Goal: Task Accomplishment & Management: Use online tool/utility

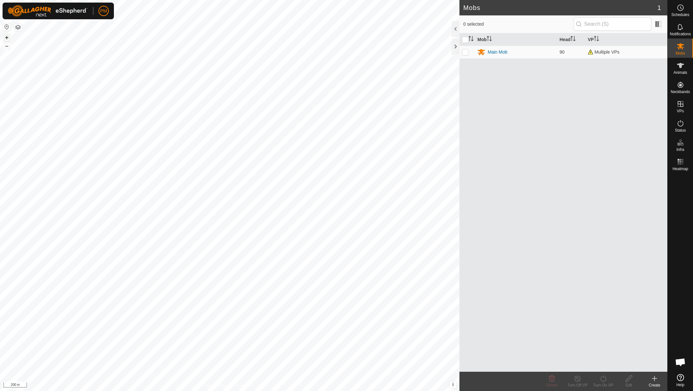
click at [8, 38] on button "+" at bounding box center [7, 38] width 8 height 8
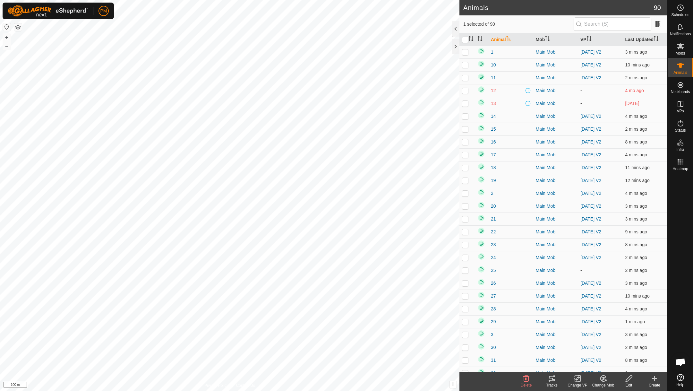
click at [551, 380] on icon at bounding box center [552, 378] width 8 height 8
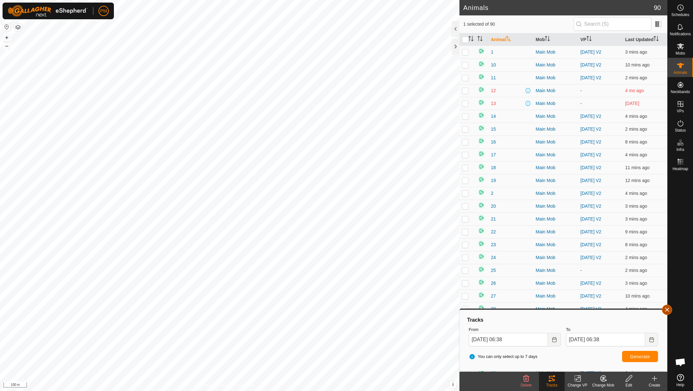
click at [667, 306] on button "button" at bounding box center [666, 309] width 10 height 10
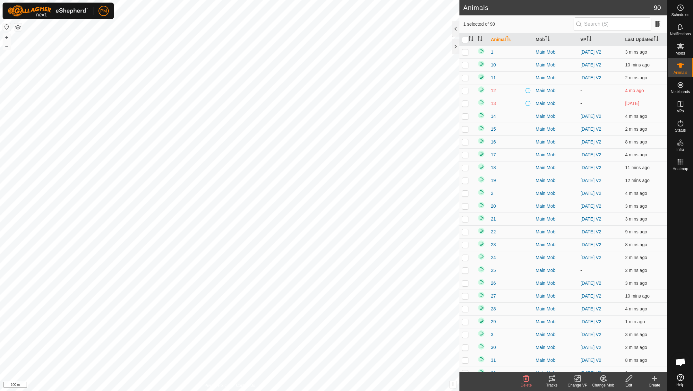
click at [682, 376] on icon at bounding box center [680, 377] width 7 height 7
click at [120, 36] on link "Settings" at bounding box center [132, 37] width 63 height 10
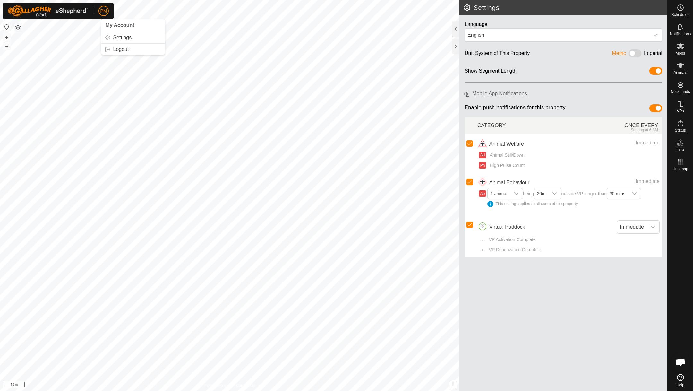
click at [103, 9] on span "PM" at bounding box center [103, 11] width 7 height 7
click at [120, 27] on span "My Account" at bounding box center [119, 24] width 29 height 5
click at [681, 23] on icon at bounding box center [680, 27] width 8 height 8
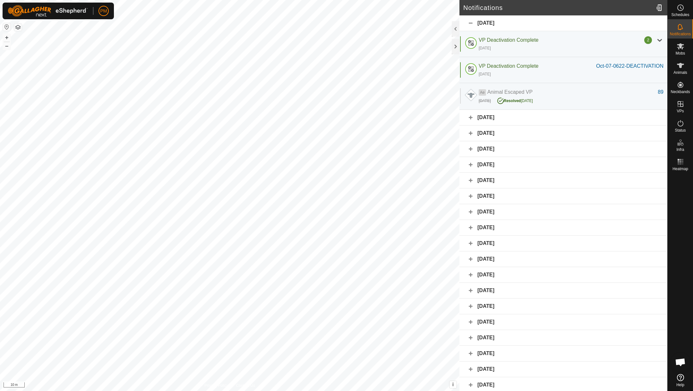
click at [677, 376] on icon at bounding box center [680, 377] width 7 height 7
click at [681, 362] on span "Open chat" at bounding box center [680, 362] width 11 height 9
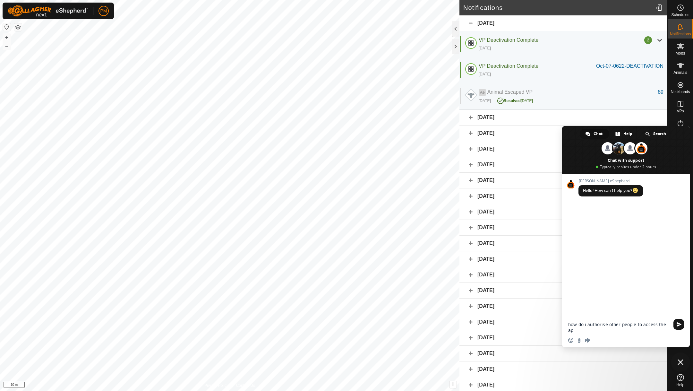
type textarea "how do i authorise other people to access the app"
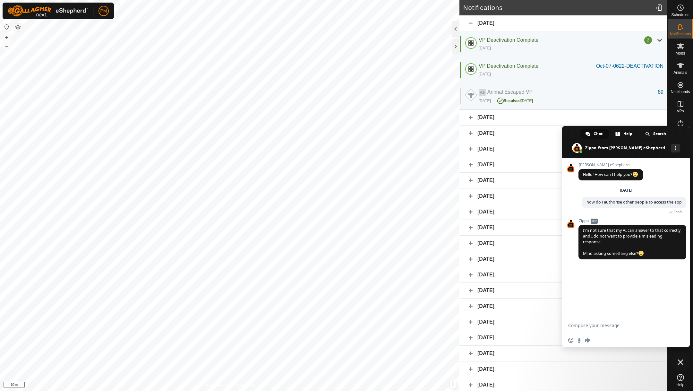
click at [597, 134] on span "Chat" at bounding box center [597, 134] width 9 height 10
click at [675, 146] on span "More channels" at bounding box center [675, 148] width 1 height 4
click at [680, 49] on icon at bounding box center [680, 46] width 8 height 8
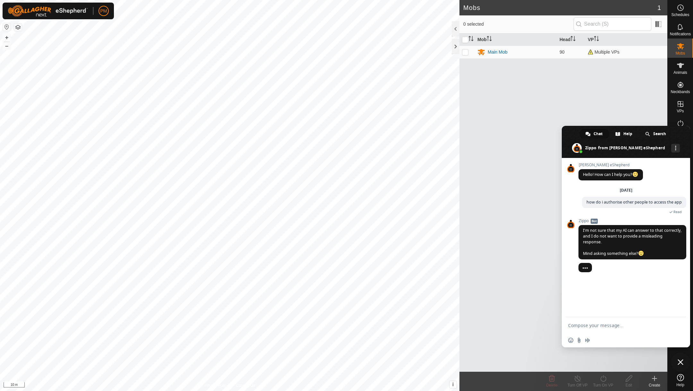
click at [682, 354] on span "Close chat" at bounding box center [679, 361] width 19 height 19
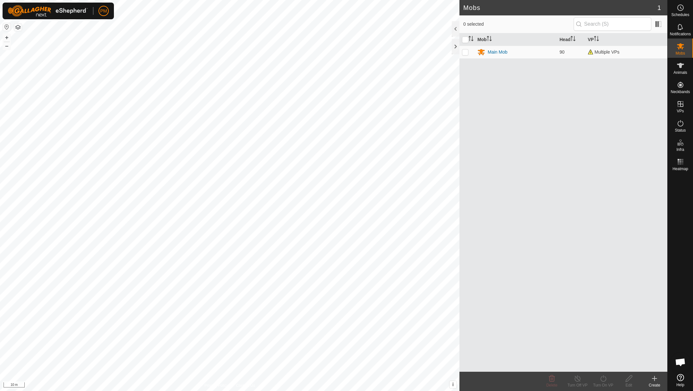
click at [681, 361] on span "Open chat" at bounding box center [680, 362] width 11 height 9
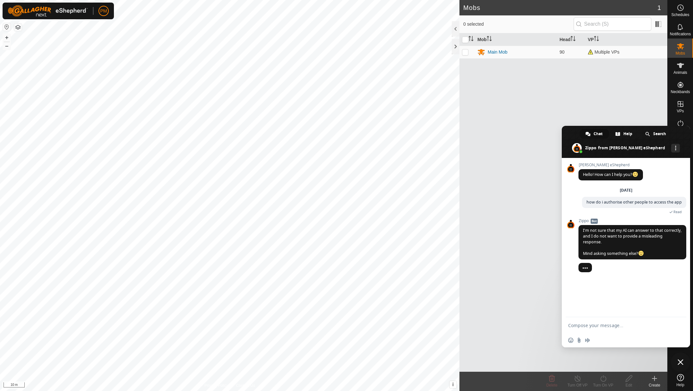
click at [681, 361] on span "Close chat" at bounding box center [680, 362] width 6 height 6
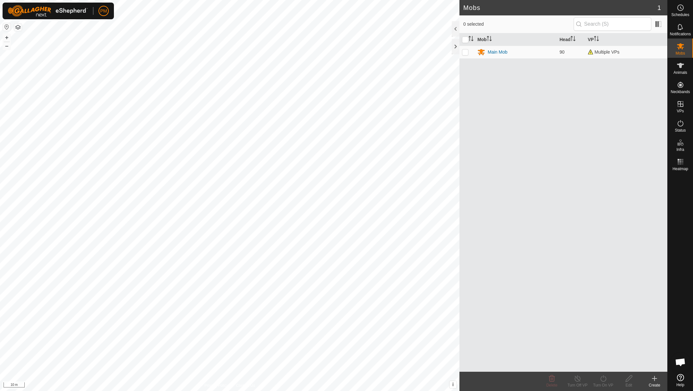
click at [679, 374] on icon at bounding box center [680, 377] width 7 height 7
click at [7, 46] on button "–" at bounding box center [7, 46] width 8 height 8
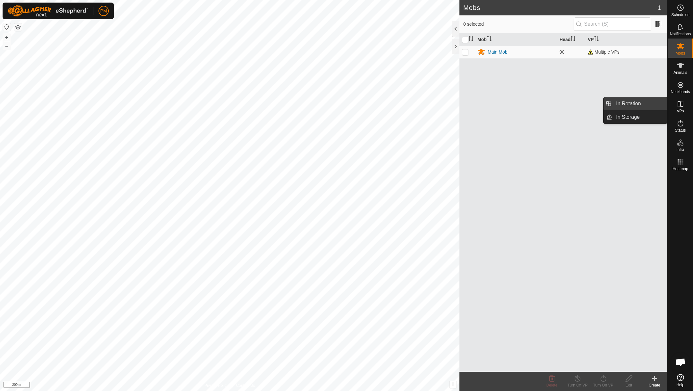
click at [634, 102] on link "In Rotation" at bounding box center [639, 103] width 55 height 13
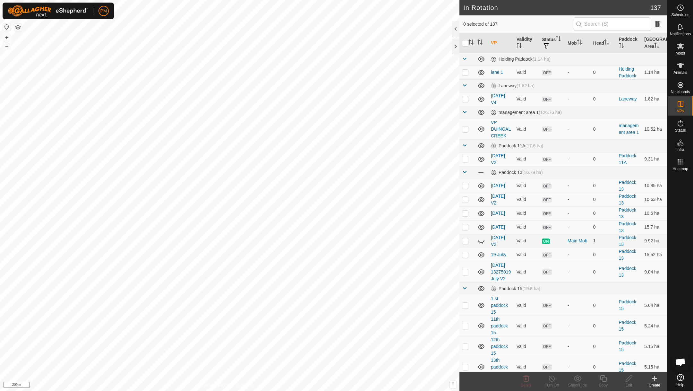
checkbox input "true"
click at [602, 378] on icon at bounding box center [603, 378] width 6 height 6
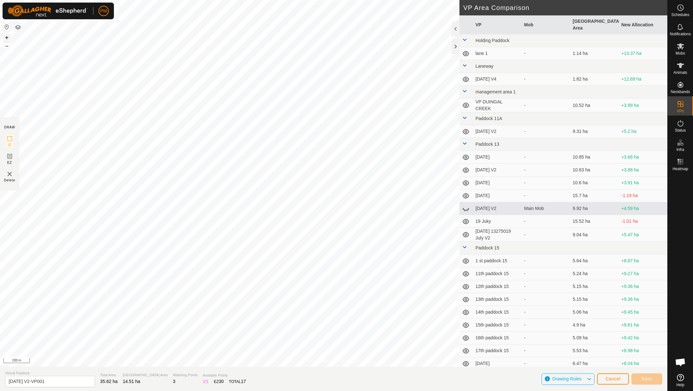
click at [8, 37] on button "+" at bounding box center [7, 38] width 8 height 8
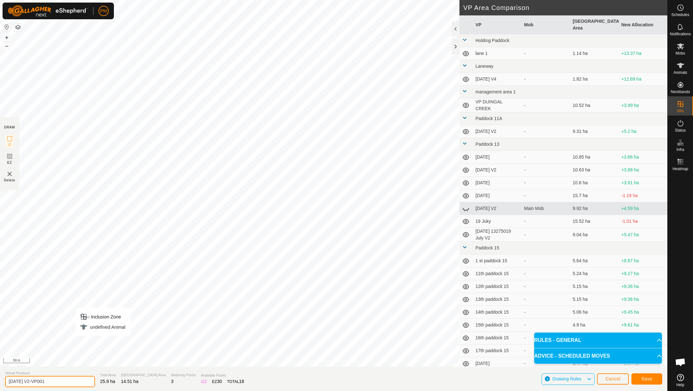
drag, startPoint x: 51, startPoint y: 381, endPoint x: 31, endPoint y: 380, distance: 19.9
click at [31, 380] on input "[DATE] V2-VP001" at bounding box center [50, 380] width 90 height 11
click at [12, 381] on input "[DATE] V1" at bounding box center [50, 380] width 90 height 13
type input "[DATE] V1"
click at [638, 379] on button "Save" at bounding box center [646, 378] width 31 height 11
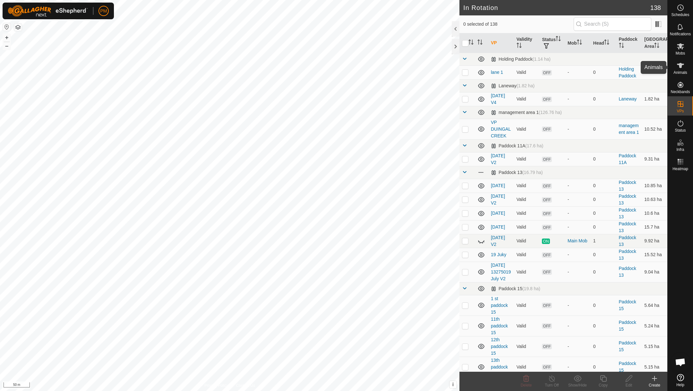
click at [678, 67] on icon at bounding box center [680, 66] width 8 height 8
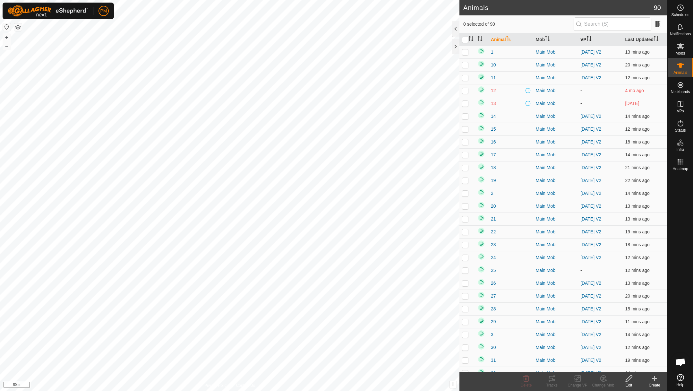
click at [587, 35] on th "VP" at bounding box center [599, 39] width 45 height 13
click at [464, 39] on input "checkbox" at bounding box center [465, 40] width 6 height 6
checkbox input "true"
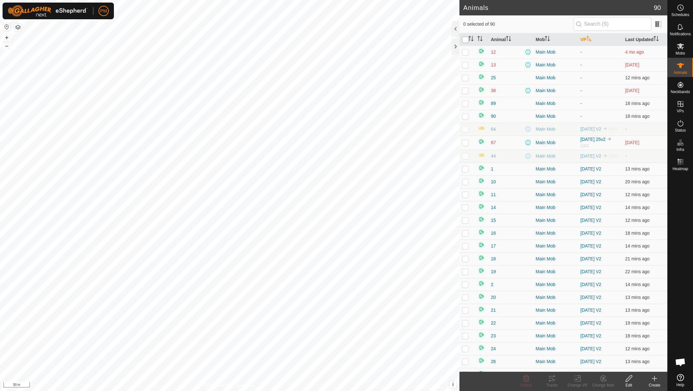
checkbox input "true"
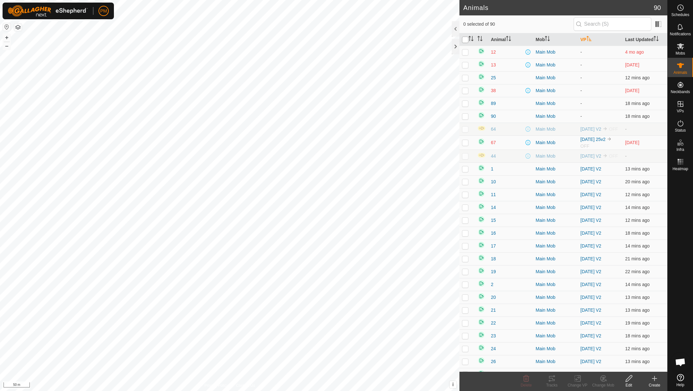
checkbox input "true"
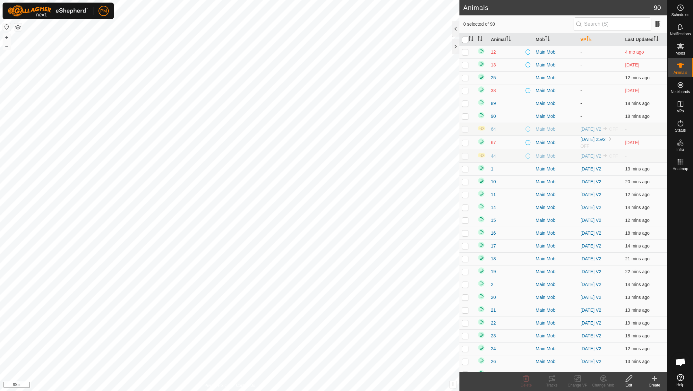
checkbox input "true"
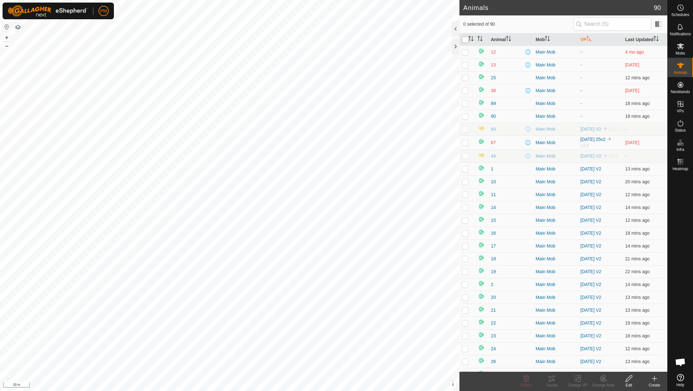
checkbox input "true"
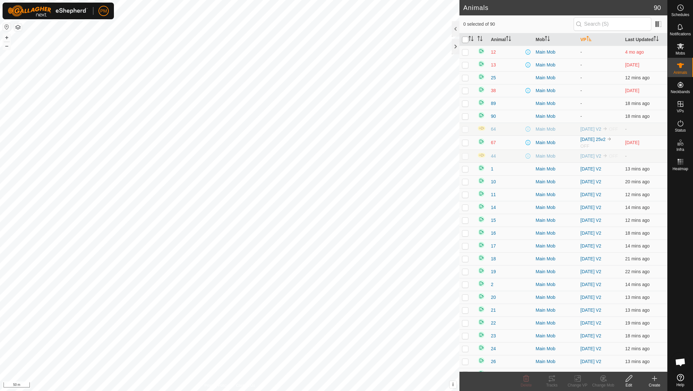
checkbox input "true"
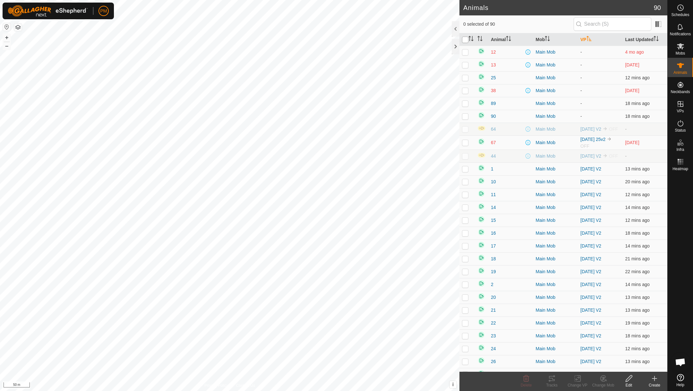
checkbox input "true"
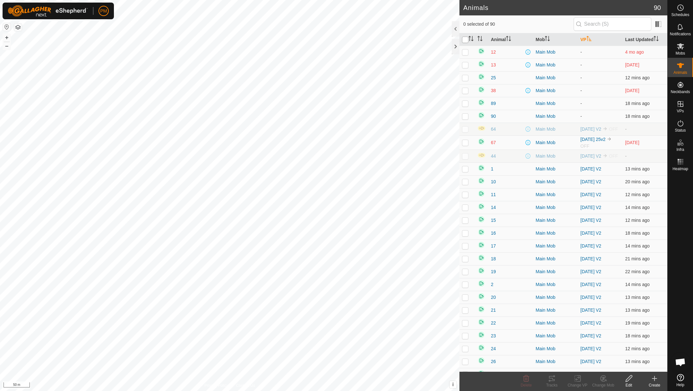
checkbox input "true"
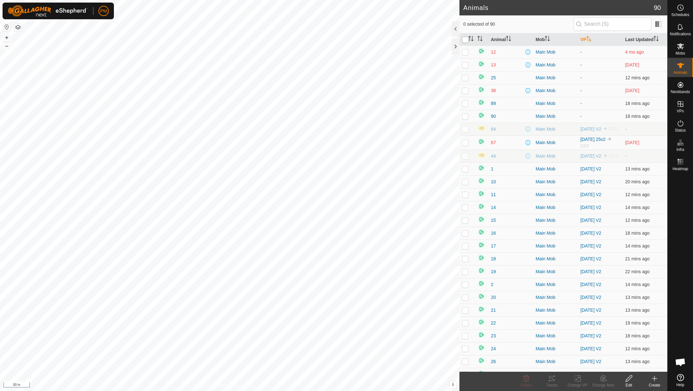
checkbox input "true"
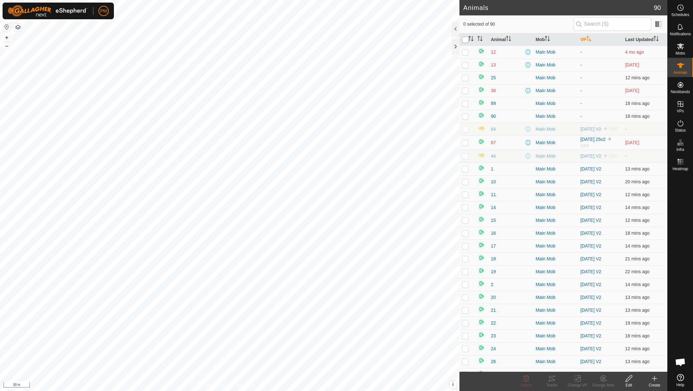
checkbox input "true"
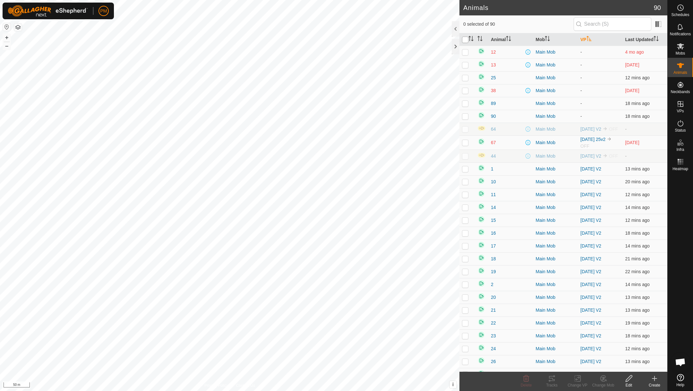
checkbox input "true"
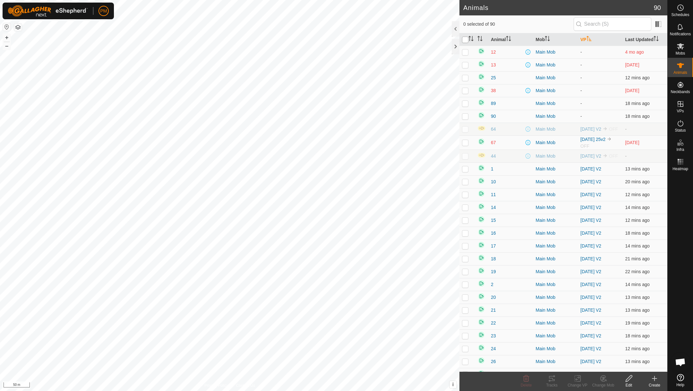
checkbox input "true"
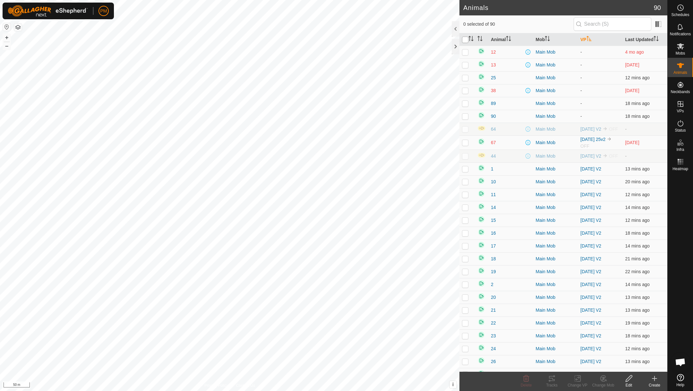
checkbox input "true"
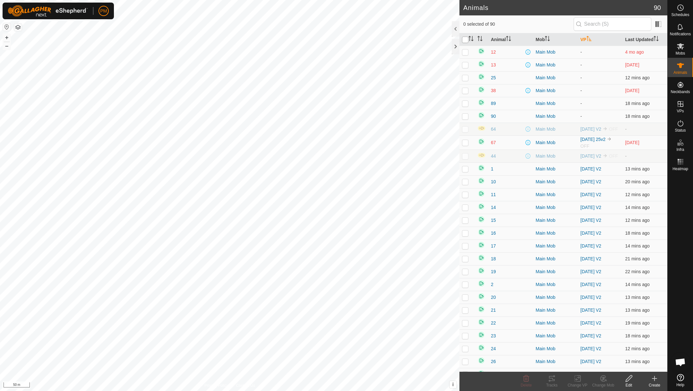
checkbox input "true"
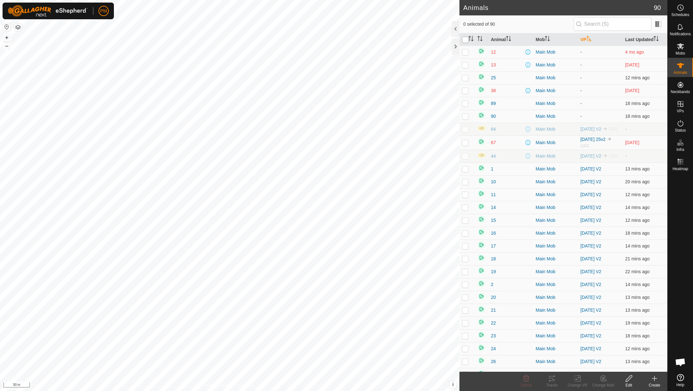
checkbox input "true"
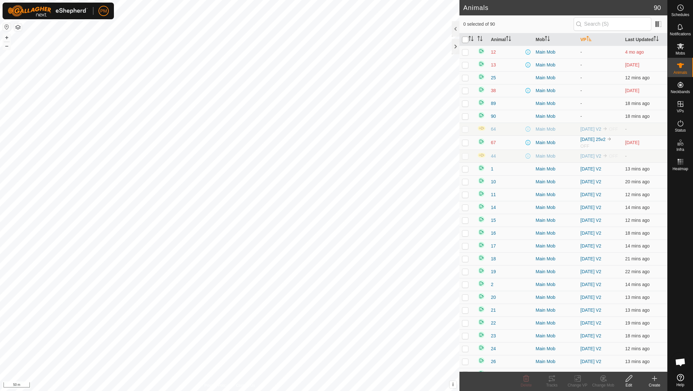
checkbox input "true"
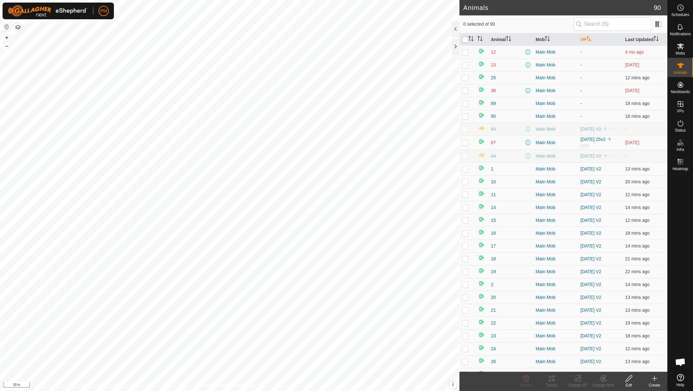
checkbox input "true"
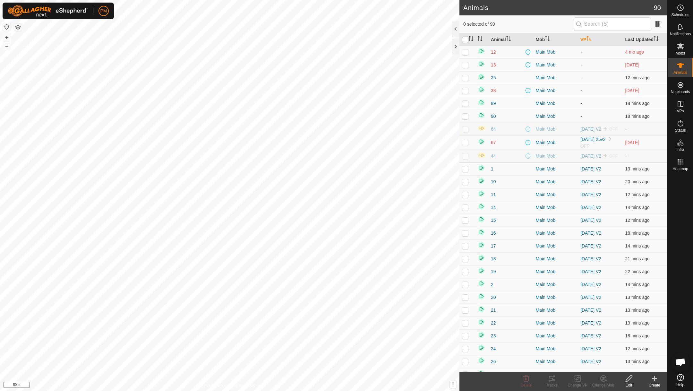
checkbox input "true"
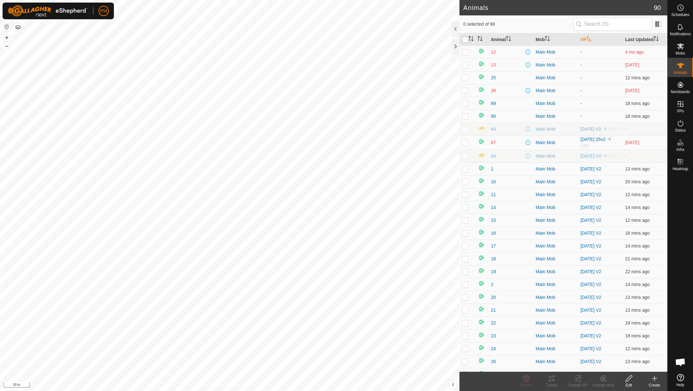
checkbox input "true"
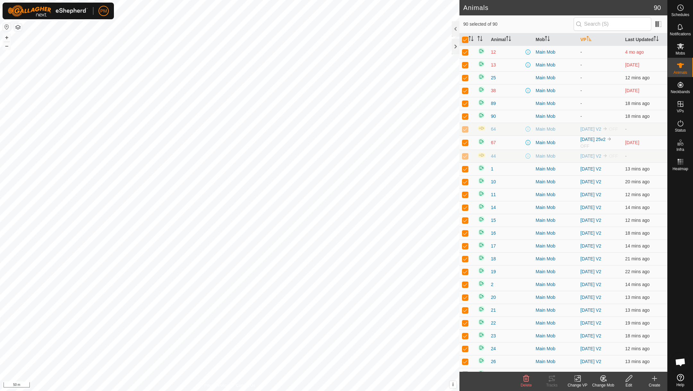
click at [464, 52] on p-checkbox at bounding box center [465, 51] width 6 height 5
checkbox input "false"
click at [466, 67] on p-checkbox at bounding box center [465, 64] width 6 height 5
checkbox input "false"
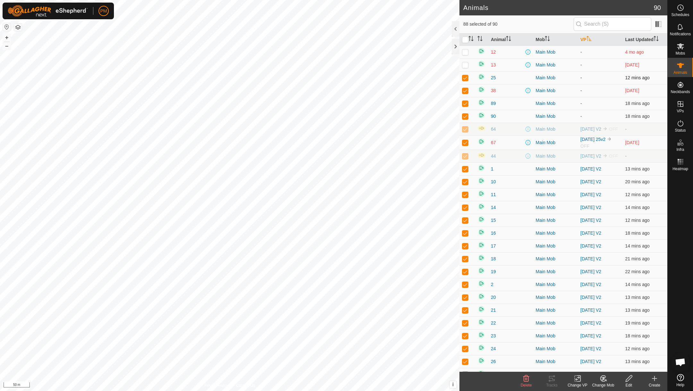
click at [465, 79] on p-checkbox at bounding box center [465, 77] width 6 height 5
checkbox input "false"
click at [466, 91] on p-checkbox at bounding box center [465, 90] width 6 height 5
checkbox input "false"
click at [464, 103] on p-checkbox at bounding box center [465, 103] width 6 height 5
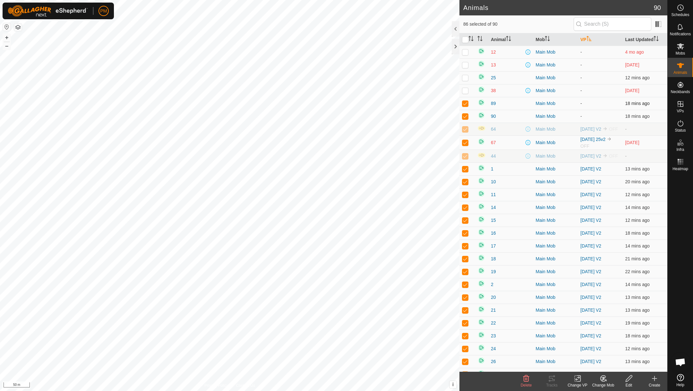
checkbox input "false"
click at [464, 115] on p-checkbox at bounding box center [465, 115] width 6 height 5
checkbox input "false"
click at [465, 131] on p-checkbox at bounding box center [465, 128] width 6 height 5
checkbox input "false"
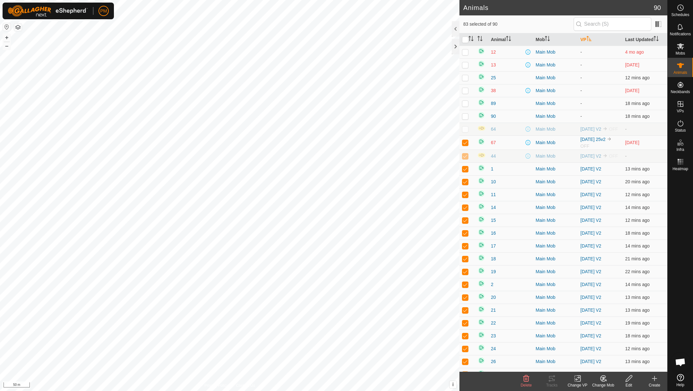
click at [464, 145] on p-checkbox at bounding box center [465, 142] width 6 height 5
checkbox input "false"
click at [464, 158] on p-checkbox at bounding box center [465, 155] width 6 height 5
checkbox input "false"
click at [464, 106] on p-checkbox at bounding box center [465, 103] width 6 height 5
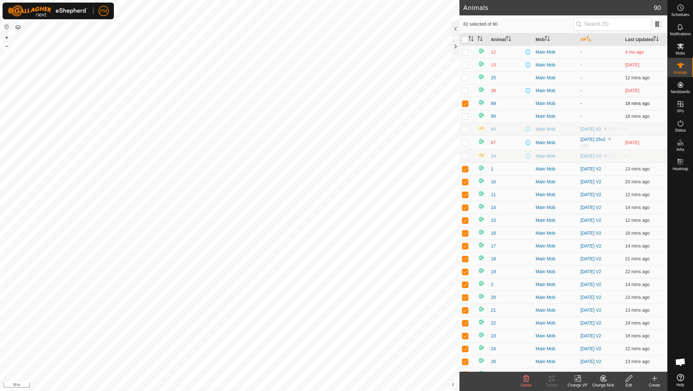
click at [464, 106] on p-checkbox at bounding box center [465, 103] width 6 height 5
checkbox input "false"
click at [576, 378] on icon at bounding box center [577, 378] width 8 height 8
click at [580, 348] on link "Choose VP..." at bounding box center [596, 350] width 63 height 13
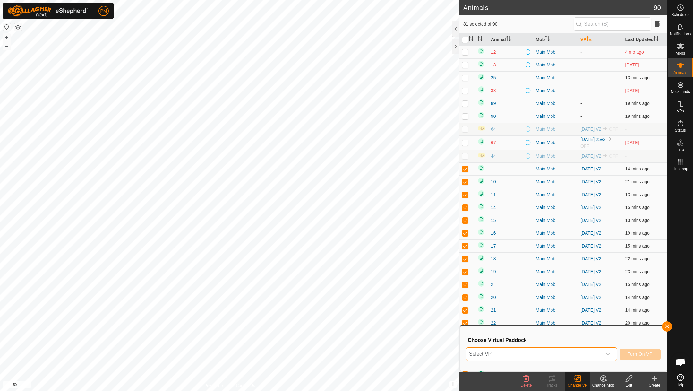
click at [486, 354] on span "Select VP" at bounding box center [533, 353] width 135 height 13
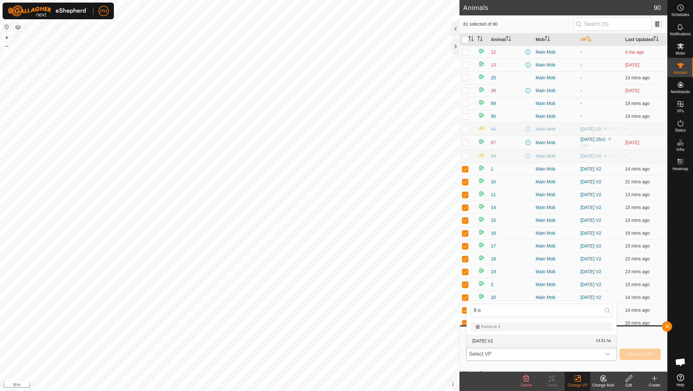
type input "9 o"
click at [489, 338] on li "[DATE] V1 14.51 ha" at bounding box center [541, 340] width 149 height 13
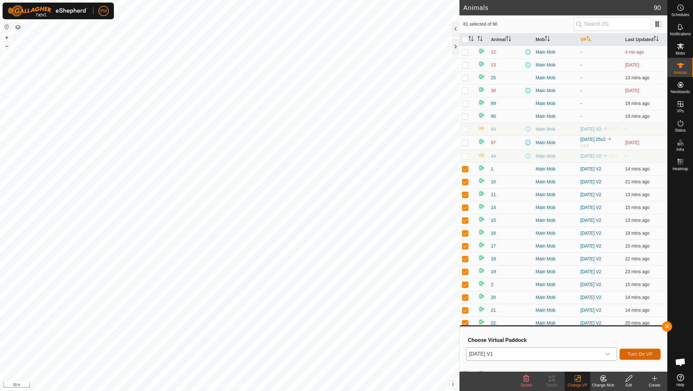
click at [634, 352] on span "Turn On VP" at bounding box center [639, 353] width 25 height 5
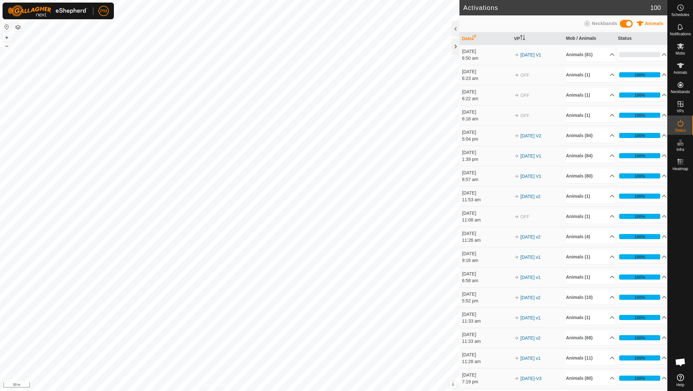
click at [683, 362] on span "Open chat" at bounding box center [680, 362] width 11 height 9
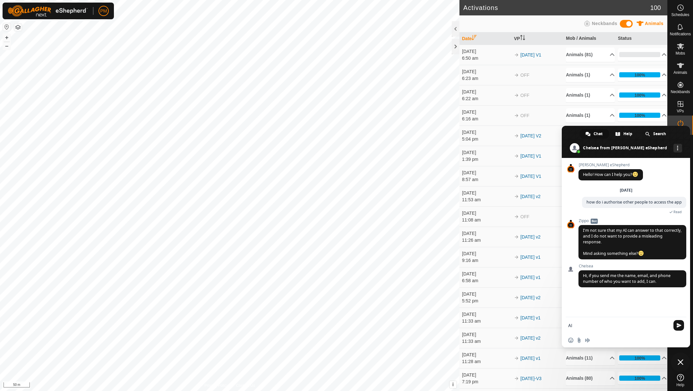
type textarea "A"
click at [680, 362] on span "Close chat" at bounding box center [680, 362] width 6 height 6
